Goal: Task Accomplishment & Management: Complete application form

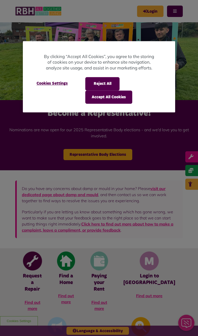
click at [119, 100] on button "Accept All Cookies" at bounding box center [108, 97] width 47 height 13
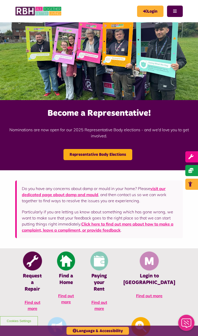
click at [153, 11] on link "Login" at bounding box center [150, 11] width 26 height 11
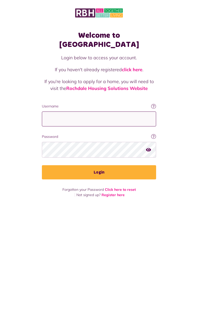
type input "**********"
click at [99, 165] on button "Login" at bounding box center [99, 172] width 114 height 14
click at [143, 165] on button "Login" at bounding box center [99, 172] width 114 height 14
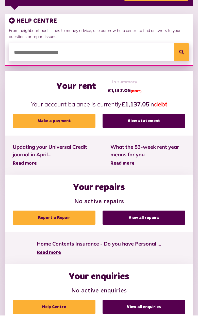
scroll to position [87, 0]
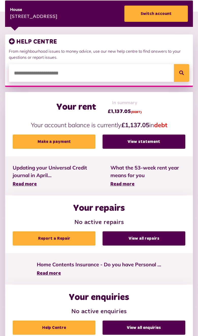
click at [163, 142] on link "View statement" at bounding box center [144, 142] width 83 height 14
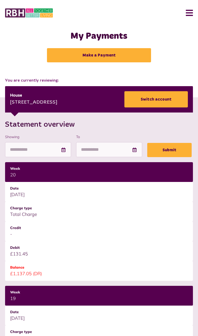
click at [191, 11] on button "Menu" at bounding box center [187, 13] width 11 height 16
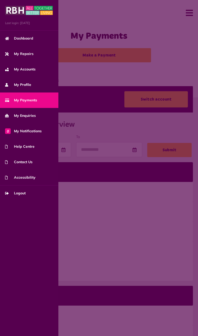
click at [32, 53] on span "My Repairs" at bounding box center [19, 53] width 28 height 5
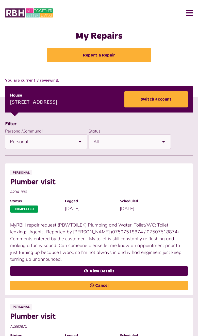
click at [127, 53] on link "Report a Repair" at bounding box center [99, 55] width 104 height 14
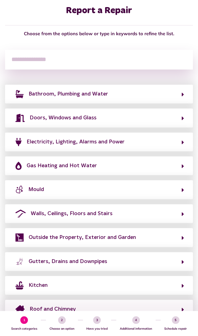
scroll to position [46, 0]
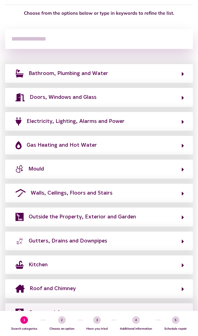
click at [166, 217] on button "Outside the Property, Exterior and Garden" at bounding box center [99, 217] width 170 height 9
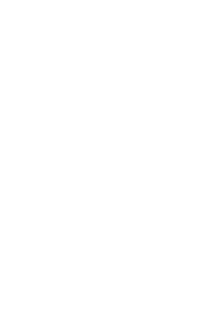
scroll to position [0, 0]
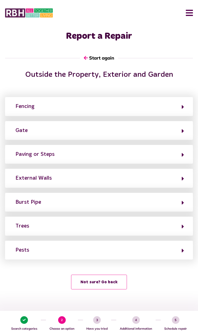
click at [178, 107] on button "Fencing" at bounding box center [99, 106] width 170 height 9
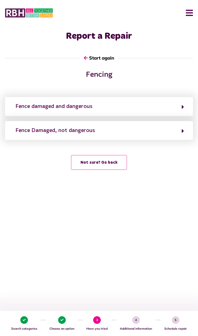
click at [172, 129] on button "Fence Damaged, not dangerous" at bounding box center [99, 130] width 170 height 9
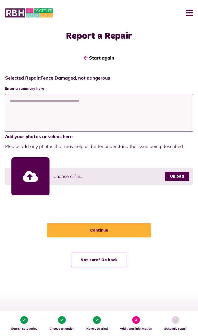
click at [161, 105] on textarea at bounding box center [99, 113] width 188 height 38
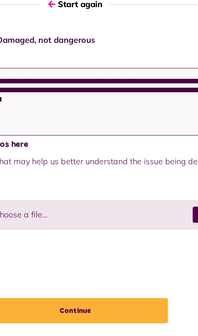
click at [40, 94] on textarea "**********" at bounding box center [99, 113] width 188 height 38
click at [98, 94] on textarea "**********" at bounding box center [99, 113] width 188 height 38
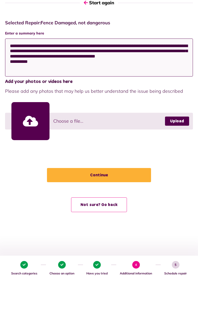
type textarea "**********"
click at [134, 224] on button "Continue" at bounding box center [99, 231] width 104 height 14
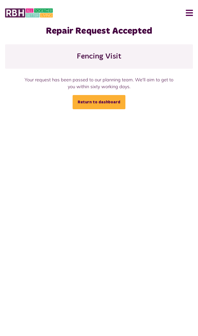
click at [119, 105] on link "Return to dashboard" at bounding box center [99, 102] width 53 height 14
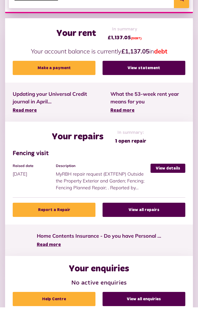
scroll to position [132, 0]
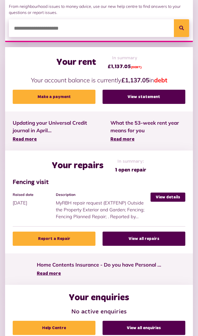
click at [83, 239] on link "Report a Repair" at bounding box center [54, 239] width 83 height 14
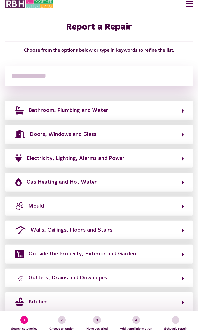
scroll to position [9, 0]
click at [156, 161] on button "Electricity, Lighting, Alarms and Power" at bounding box center [99, 158] width 170 height 9
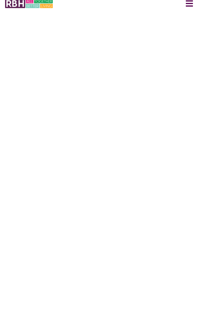
scroll to position [0, 0]
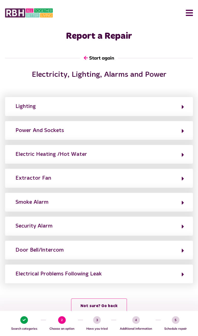
click at [164, 271] on button "Electrical Problems Following Leak" at bounding box center [99, 274] width 170 height 9
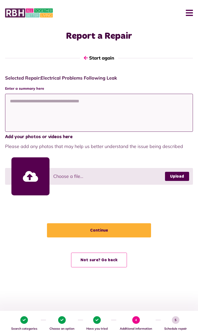
click at [133, 104] on textarea at bounding box center [99, 113] width 188 height 38
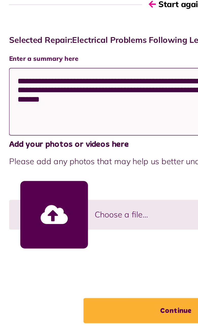
type textarea "**********"
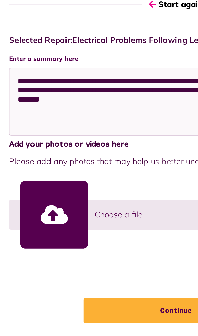
click at [44, 158] on div at bounding box center [30, 177] width 38 height 38
click at [93, 224] on button "Continue" at bounding box center [99, 231] width 104 height 14
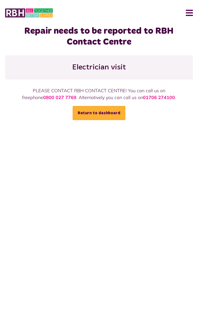
click at [115, 115] on link "Return to dashboard" at bounding box center [99, 113] width 53 height 14
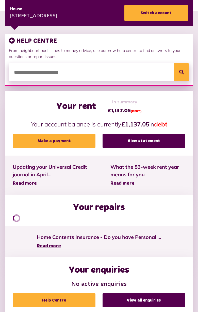
scroll to position [60, 0]
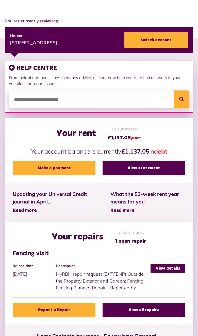
click at [73, 310] on link "Report a Repair" at bounding box center [54, 310] width 83 height 14
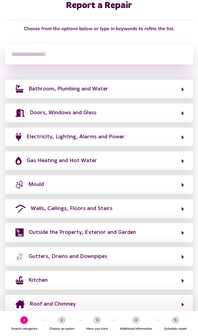
scroll to position [33, 0]
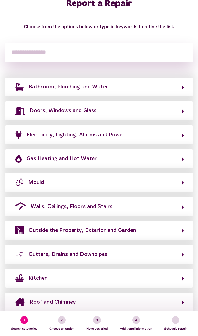
click at [162, 204] on button "Walls, Ceilings, Floors and Stairs" at bounding box center [99, 207] width 170 height 9
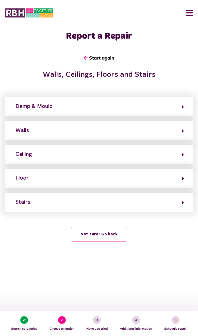
scroll to position [0, 0]
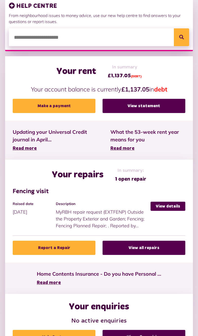
scroll to position [132, 0]
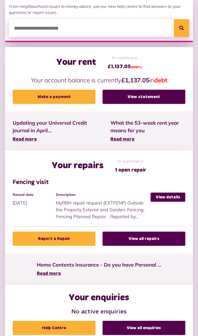
click at [40, 236] on link "Report a Repair" at bounding box center [54, 239] width 83 height 14
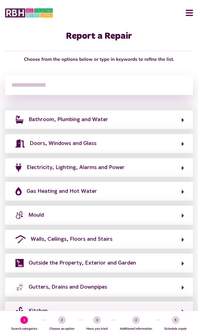
click at [168, 241] on button "Walls, Ceilings, Floors and Stairs" at bounding box center [99, 239] width 170 height 9
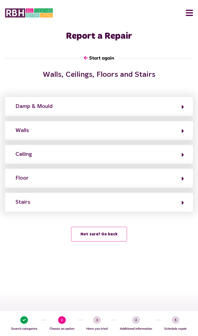
click at [181, 130] on button "Walls" at bounding box center [99, 130] width 170 height 9
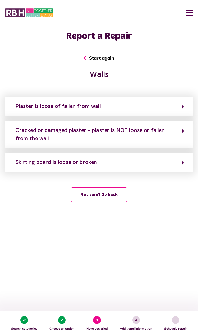
click at [170, 159] on button "Skirting board is loose or broken" at bounding box center [99, 162] width 170 height 9
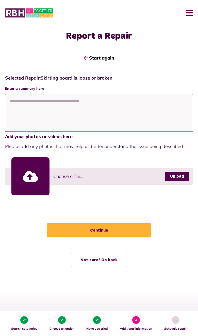
click at [146, 108] on textarea at bounding box center [99, 113] width 188 height 38
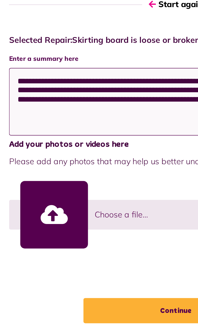
type textarea "**********"
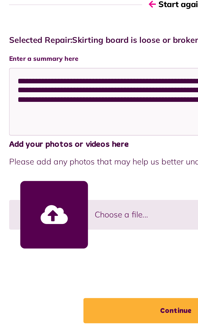
click at [89, 224] on button "Continue" at bounding box center [99, 231] width 104 height 14
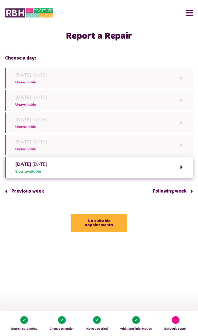
click at [28, 191] on button "Previous week" at bounding box center [26, 191] width 43 height 14
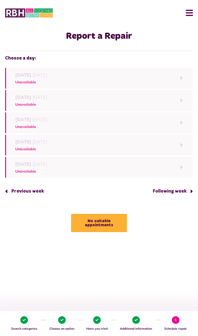
click at [180, 192] on button "Following week" at bounding box center [171, 191] width 44 height 14
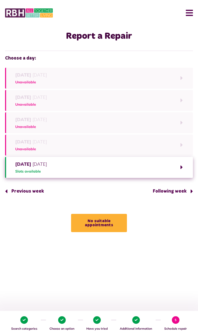
click at [178, 191] on button "Following week" at bounding box center [171, 191] width 44 height 14
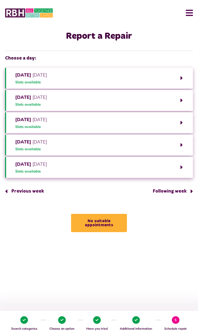
click at [137, 323] on span "4" at bounding box center [136, 321] width 8 height 8
click at [62, 321] on span "2" at bounding box center [62, 321] width 8 height 8
click at [170, 122] on button "[DATE] Slots available" at bounding box center [99, 122] width 188 height 21
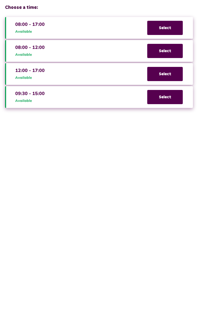
click at [169, 98] on span "Select" at bounding box center [165, 97] width 36 height 14
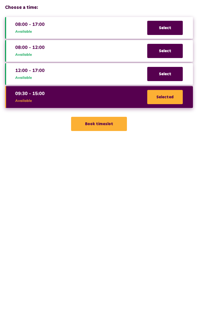
click at [114, 123] on button "Book timeslot" at bounding box center [99, 124] width 56 height 14
